Goal: Use online tool/utility: Utilize a website feature to perform a specific function

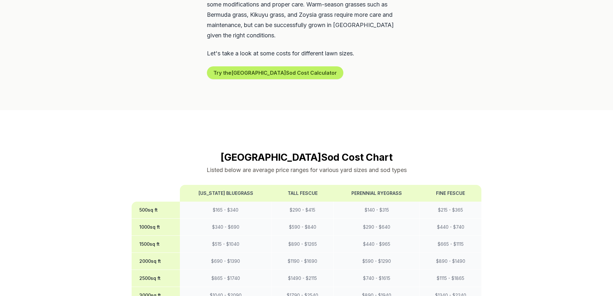
scroll to position [483, 0]
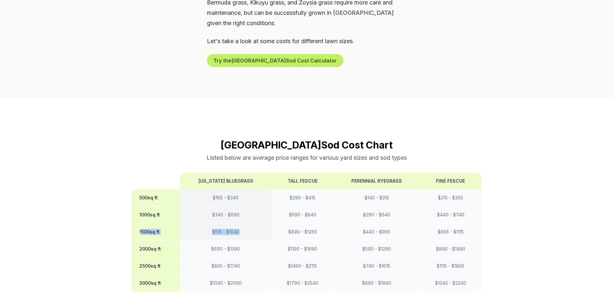
drag, startPoint x: 140, startPoint y: 198, endPoint x: 249, endPoint y: 201, distance: 108.5
click at [249, 223] on tr "1500 sq ft $ 515 - $ 1040 $ 890 - $ 1265 $ 440 - $ 965 $ 665 - $ 1115" at bounding box center [307, 231] width 350 height 17
drag, startPoint x: 83, startPoint y: 183, endPoint x: 99, endPoint y: 181, distance: 16.5
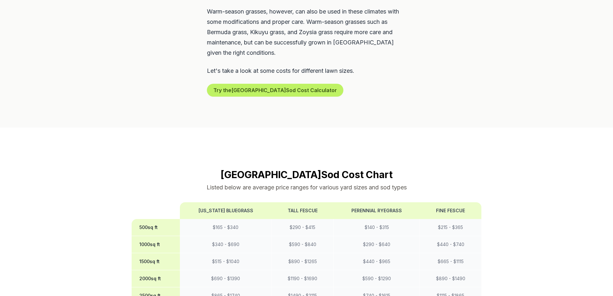
scroll to position [451, 0]
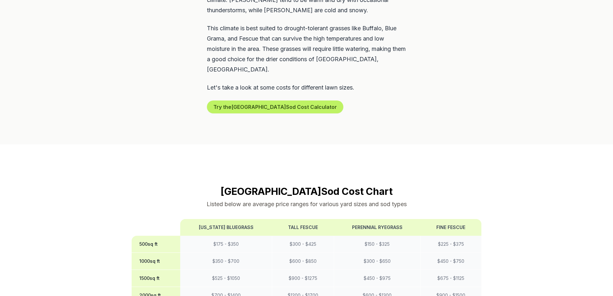
drag, startPoint x: 234, startPoint y: 182, endPoint x: 219, endPoint y: 211, distance: 32.8
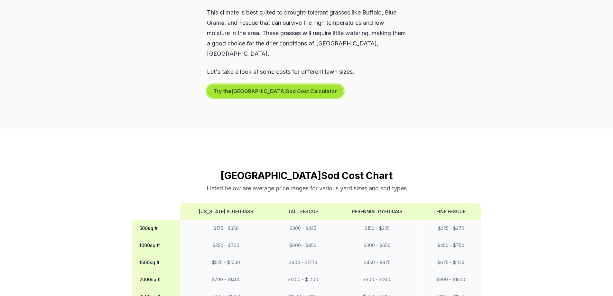
click at [228, 85] on button "Try the Johnstown Sod Cost Calculator" at bounding box center [275, 91] width 136 height 13
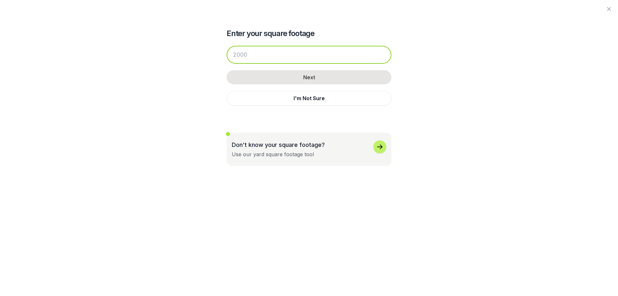
drag, startPoint x: 264, startPoint y: 58, endPoint x: 228, endPoint y: 55, distance: 35.8
click at [228, 55] on input "number" at bounding box center [309, 55] width 165 height 18
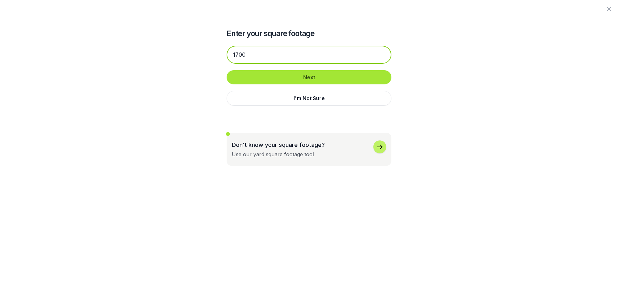
type input "1700"
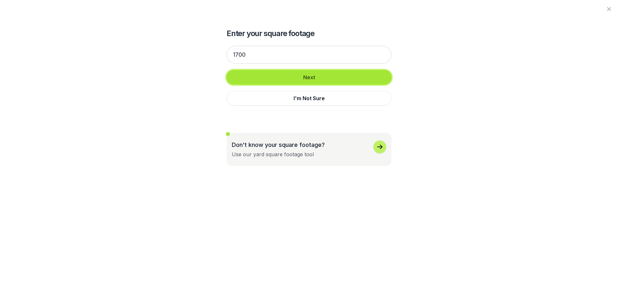
click at [263, 80] on button "Next" at bounding box center [309, 77] width 165 height 14
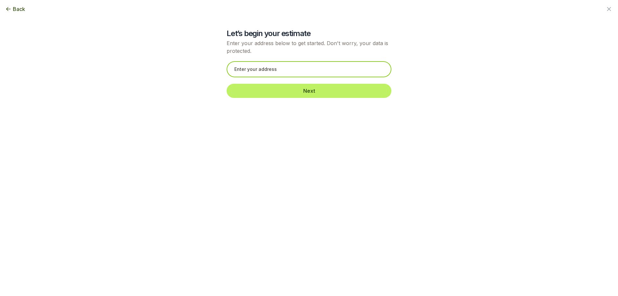
click at [249, 66] on input "text" at bounding box center [309, 69] width 165 height 16
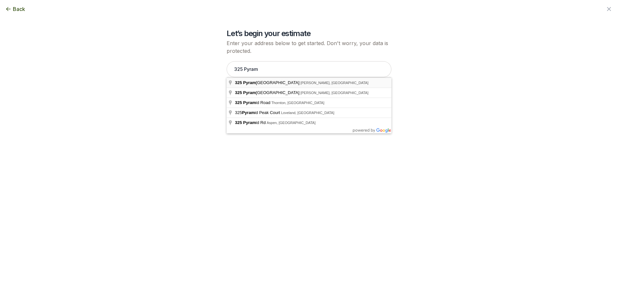
type input "325 Pyramid Peak Street, Berthoud, CO"
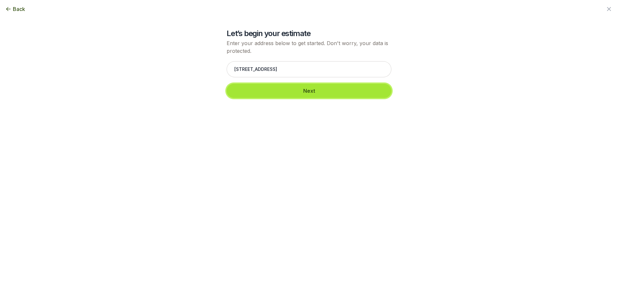
click at [266, 93] on button "Next" at bounding box center [309, 91] width 165 height 14
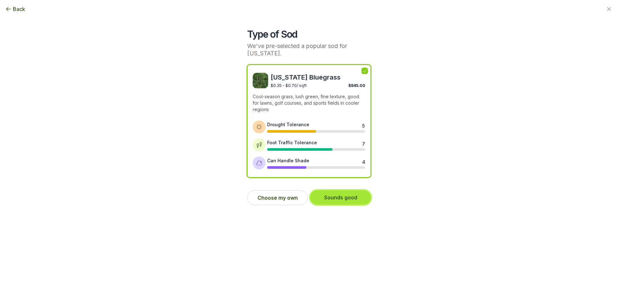
click at [327, 202] on button "Sounds good" at bounding box center [340, 197] width 61 height 14
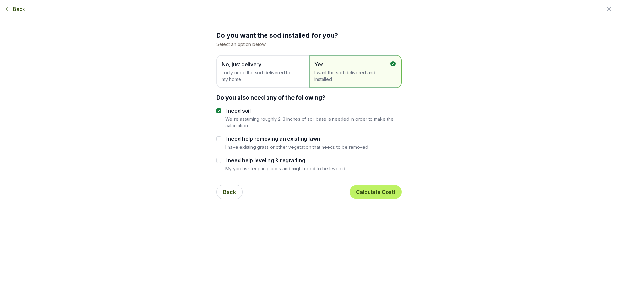
click at [279, 84] on div "No, just delivery I only need the sod delivered to my home" at bounding box center [262, 71] width 93 height 33
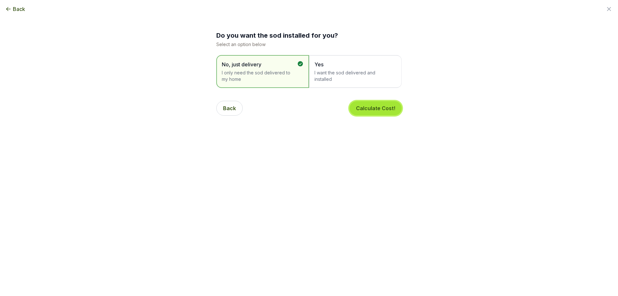
click at [373, 108] on button "Calculate Cost!" at bounding box center [375, 108] width 52 height 14
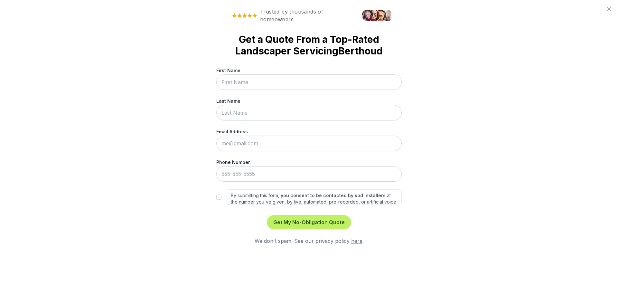
click at [253, 81] on input "First Name" at bounding box center [308, 81] width 185 height 15
type input "Calvin"
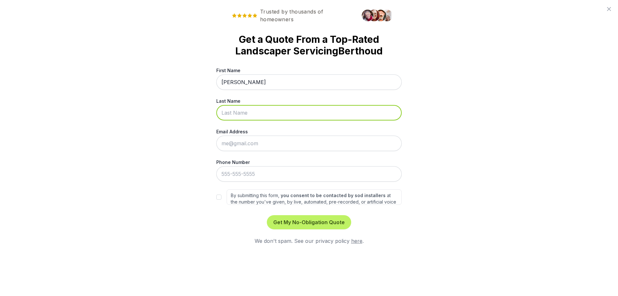
type input "Lippert"
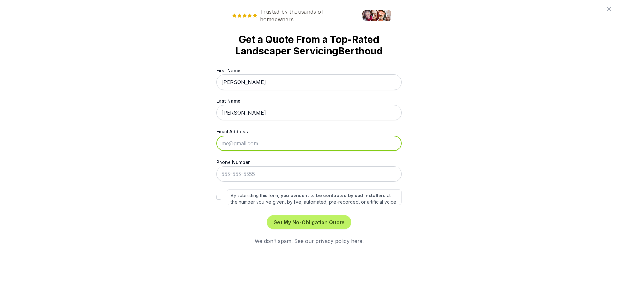
type input "calvinjohnlippert@gmail.com"
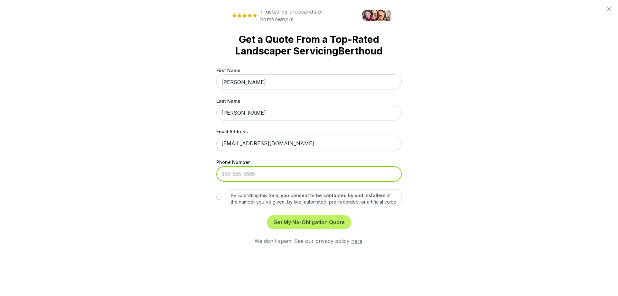
type input "970-310-3559"
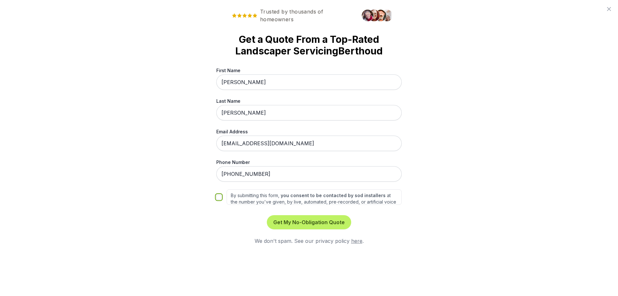
click at [217, 198] on input "By submitting this form, you consent to be contacted by sod installers at the n…" at bounding box center [218, 196] width 5 height 5
checkbox input "true"
drag, startPoint x: 222, startPoint y: 196, endPoint x: 212, endPoint y: 191, distance: 11.2
click at [219, 196] on div "By submitting this form, you consent to be contacted by sod installers at the n…" at bounding box center [308, 196] width 185 height 15
